Goal: Navigation & Orientation: Find specific page/section

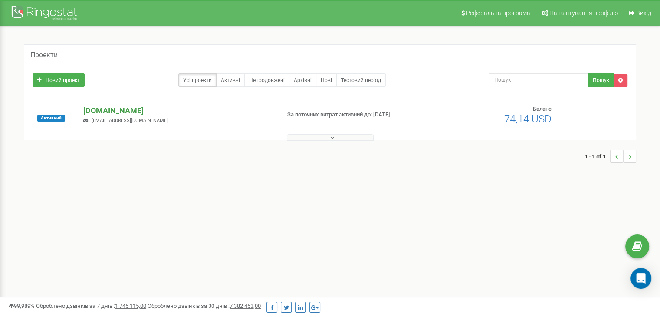
click at [124, 112] on font "[DOMAIN_NAME]" at bounding box center [113, 110] width 60 height 9
click at [123, 113] on font "[DOMAIN_NAME]" at bounding box center [113, 110] width 60 height 9
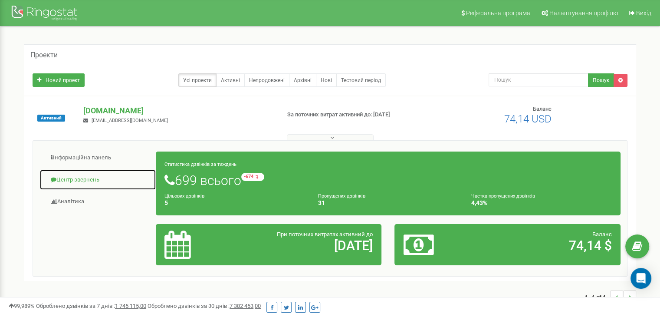
click at [79, 179] on font "Центр звернень" at bounding box center [77, 179] width 43 height 7
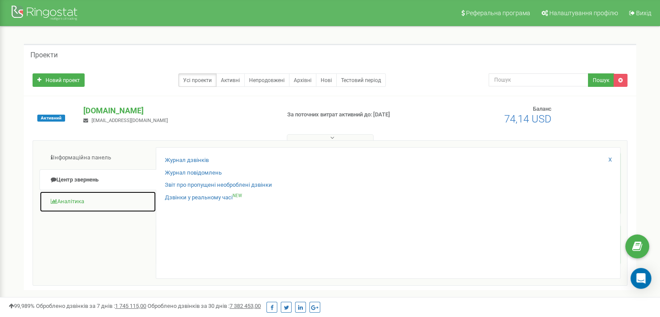
click at [76, 203] on font "Аналітика" at bounding box center [70, 201] width 27 height 7
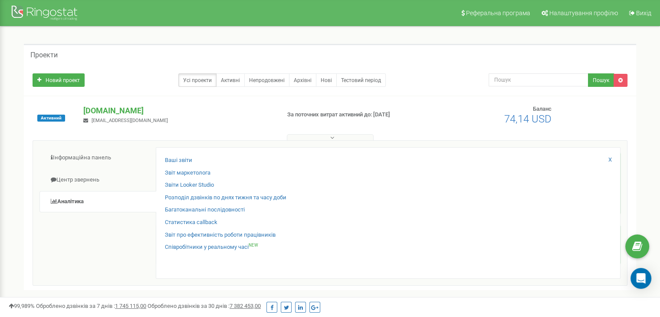
click at [571, 62] on div "Проекти" at bounding box center [330, 54] width 612 height 21
